Goal: Information Seeking & Learning: Learn about a topic

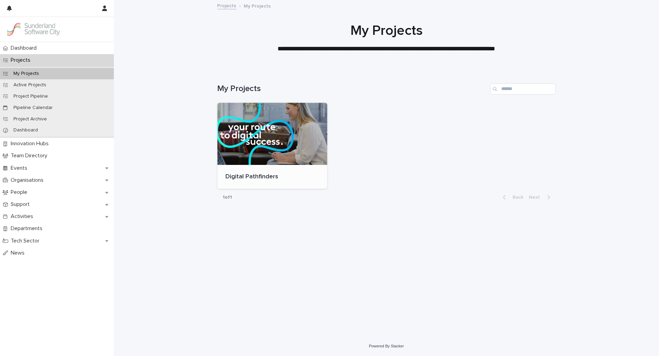
click at [272, 144] on div at bounding box center [273, 134] width 110 height 62
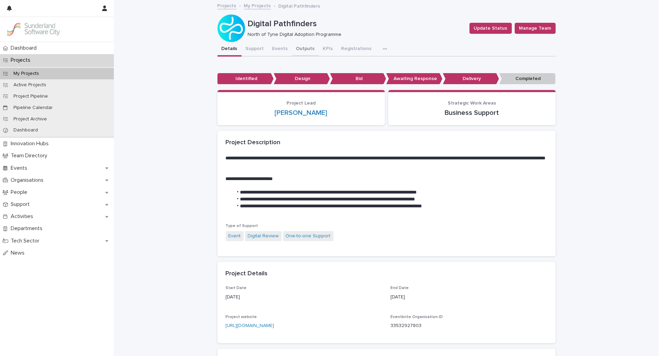
click at [292, 52] on button "Outputs" at bounding box center [305, 49] width 27 height 15
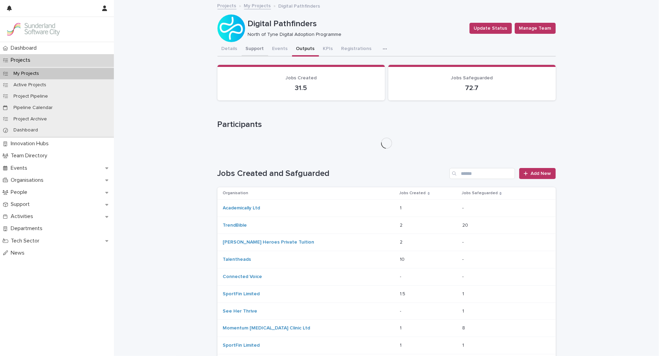
click at [250, 46] on button "Support" at bounding box center [255, 49] width 27 height 15
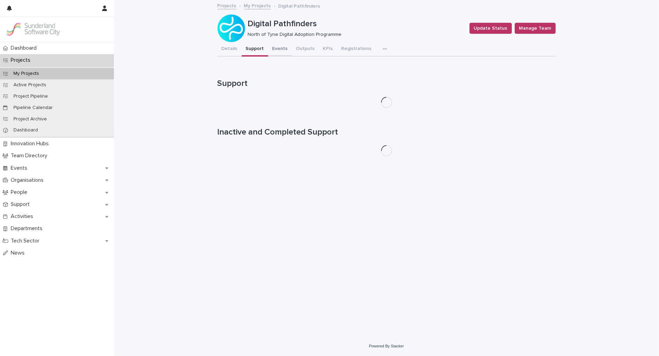
click at [275, 54] on button "Events" at bounding box center [280, 49] width 24 height 15
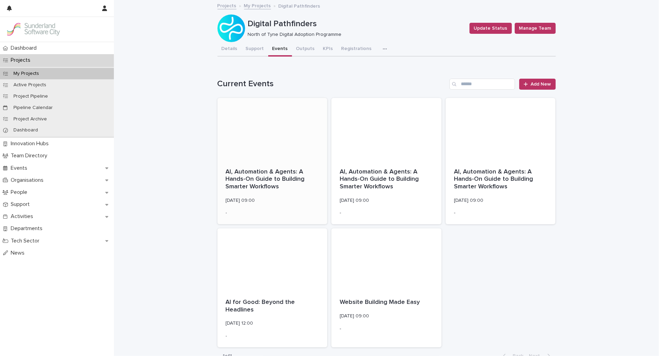
click at [268, 141] on div at bounding box center [273, 129] width 110 height 62
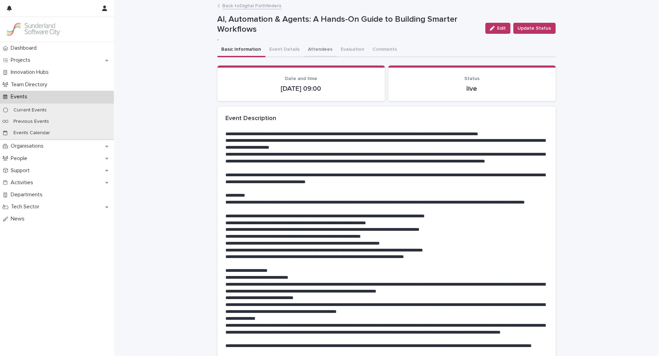
click at [311, 55] on button "Attendees" at bounding box center [320, 50] width 33 height 15
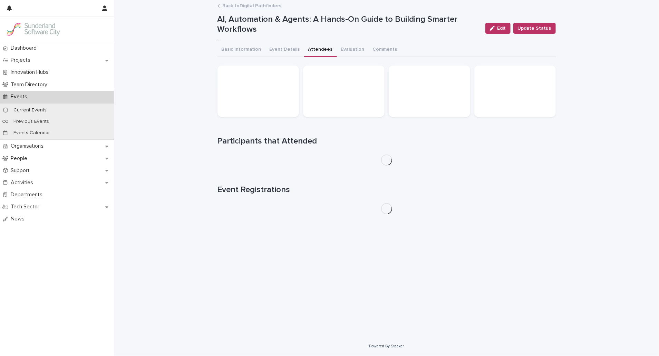
click at [311, 55] on button "Attendees" at bounding box center [320, 50] width 33 height 15
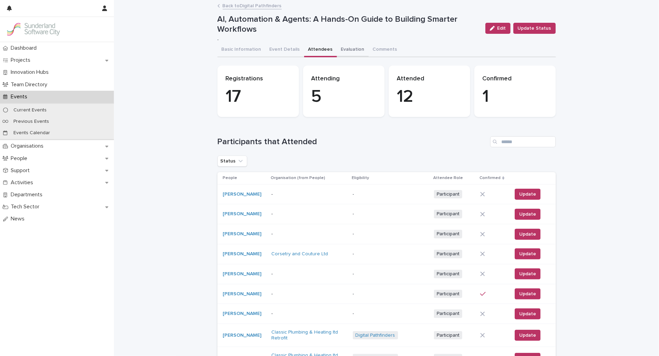
click at [353, 48] on button "Evaluation" at bounding box center [353, 50] width 32 height 15
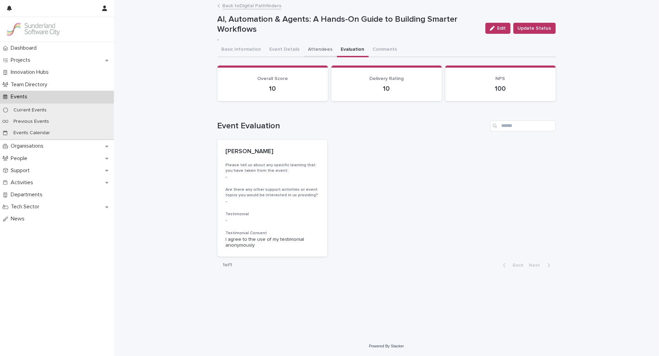
click at [311, 49] on button "Attendees" at bounding box center [320, 50] width 33 height 15
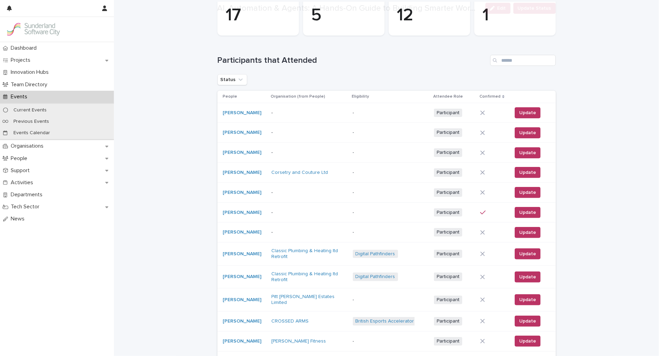
scroll to position [82, 0]
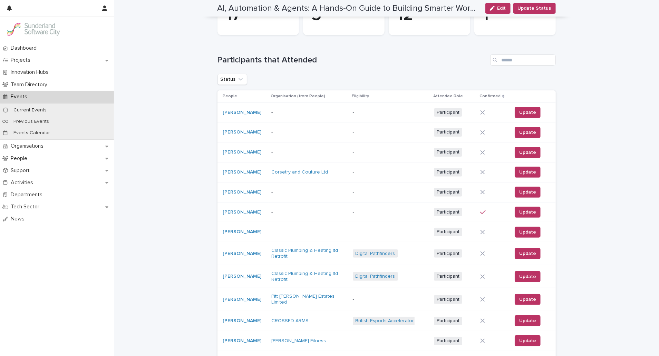
click at [245, 208] on div "[PERSON_NAME]" at bounding box center [244, 212] width 43 height 11
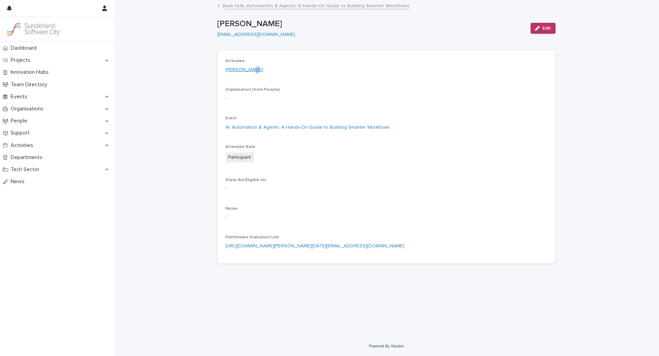
click at [248, 72] on div "Attendee [PERSON_NAME]" at bounding box center [387, 69] width 322 height 20
click at [248, 72] on link "[PERSON_NAME]" at bounding box center [245, 69] width 38 height 7
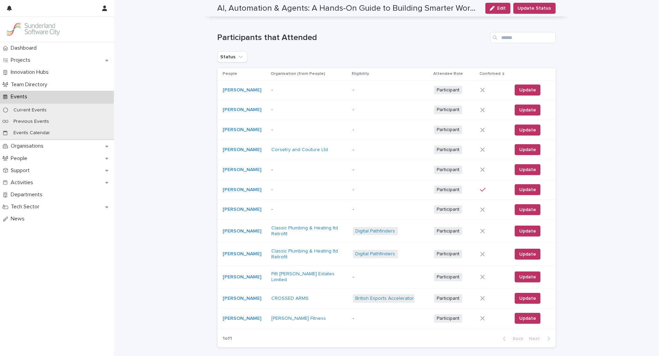
scroll to position [105, 0]
